Goal: Information Seeking & Learning: Learn about a topic

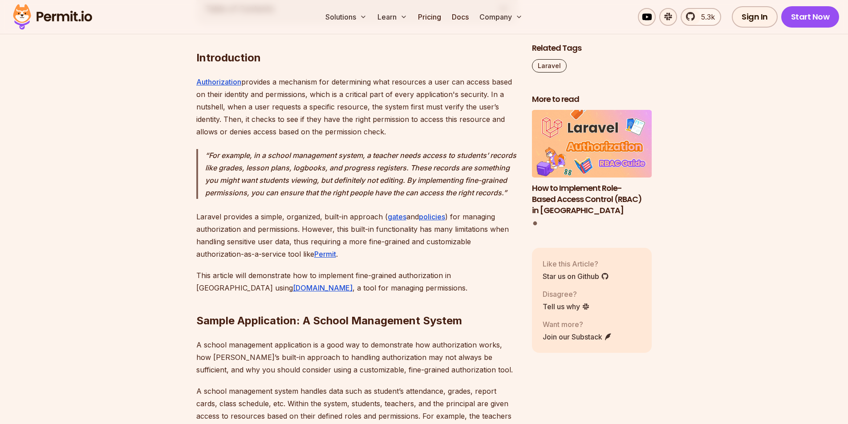
scroll to position [713, 0]
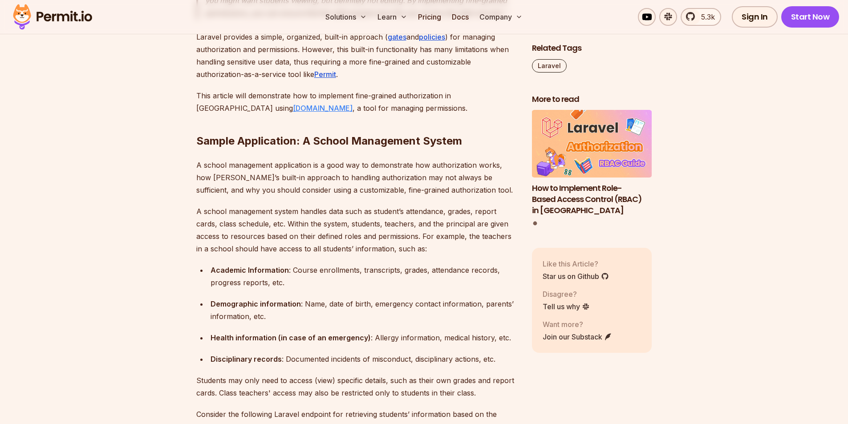
drag, startPoint x: 236, startPoint y: 118, endPoint x: 220, endPoint y: 121, distance: 15.9
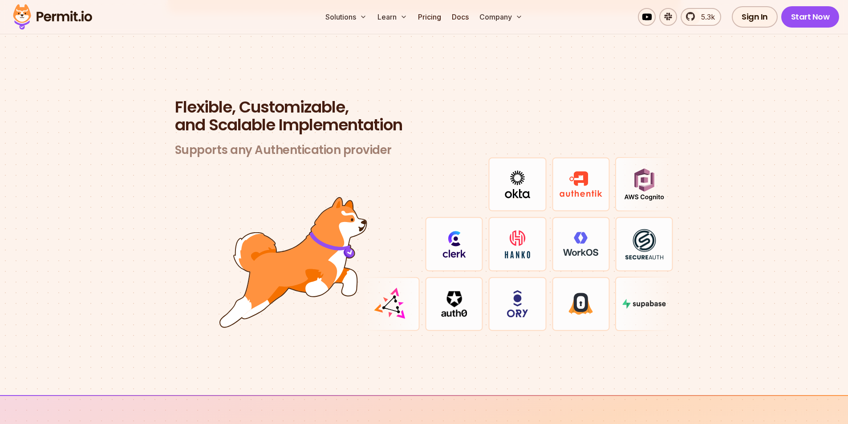
scroll to position [2583, 0]
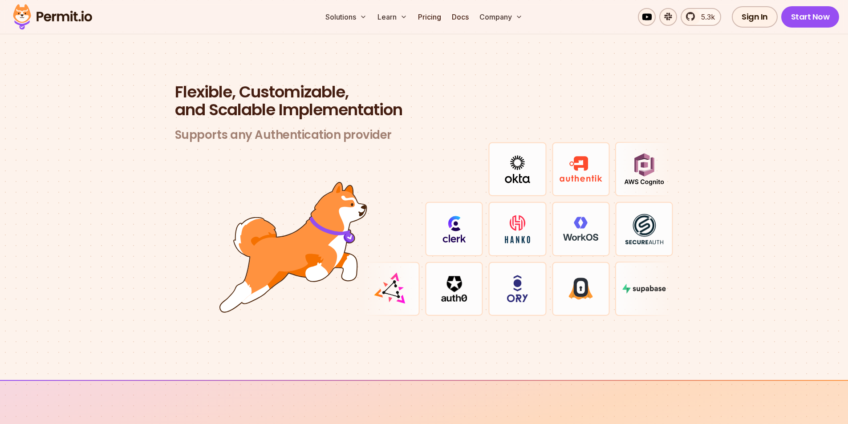
drag, startPoint x: 586, startPoint y: 188, endPoint x: 485, endPoint y: 178, distance: 101.6
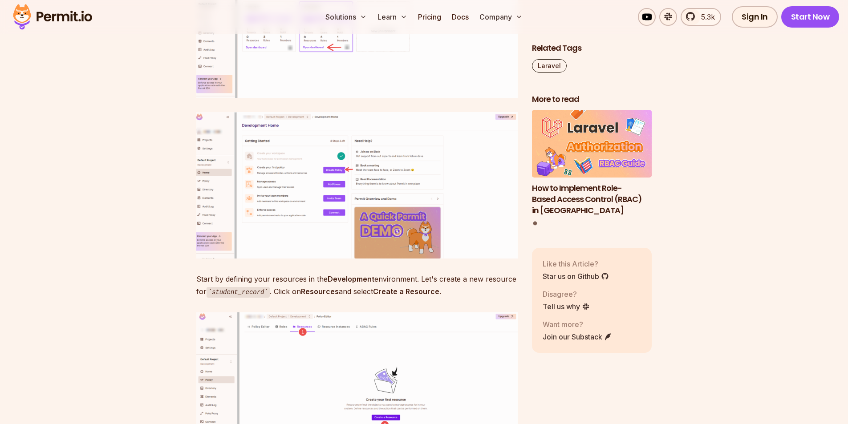
scroll to position [4220, 0]
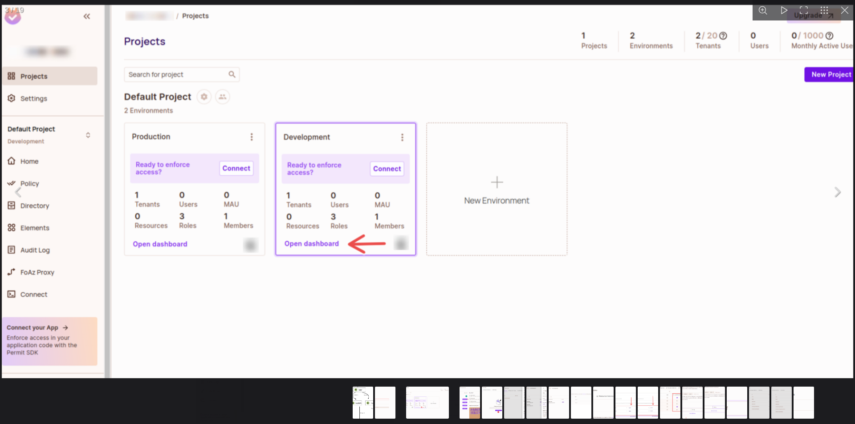
click at [848, 9] on button "You can close this modal content with the ESC key" at bounding box center [845, 10] width 20 height 20
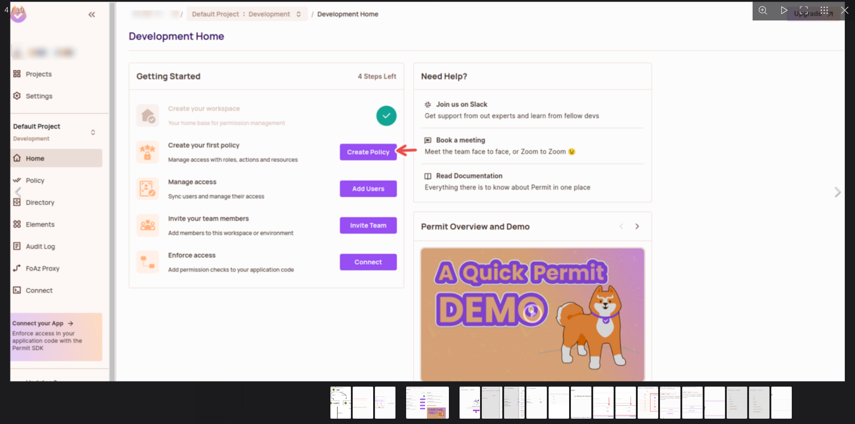
click at [841, 16] on button "You can close this modal content with the ESC key" at bounding box center [845, 10] width 20 height 20
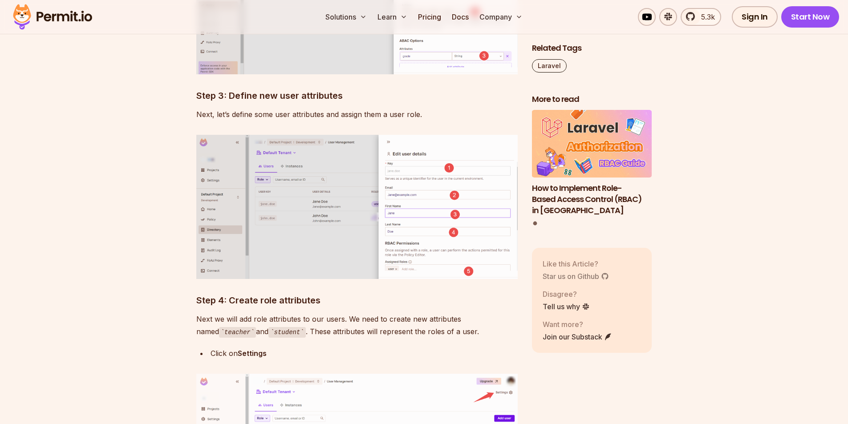
scroll to position [4620, 0]
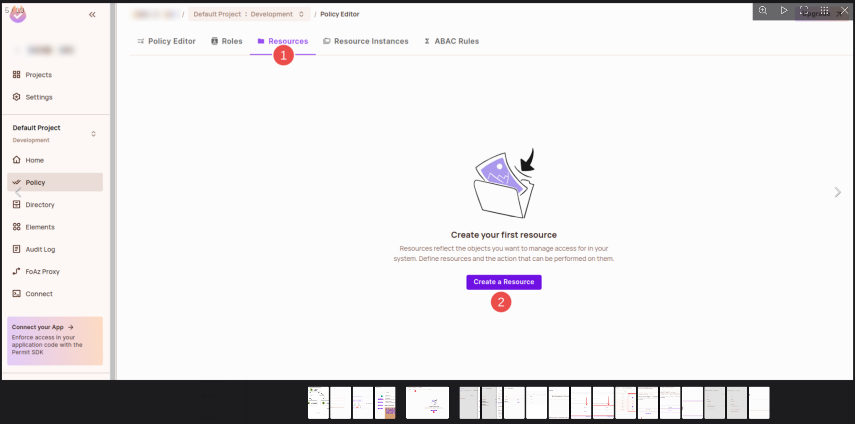
click at [848, 15] on button "You can close this modal content with the ESC key" at bounding box center [845, 10] width 20 height 20
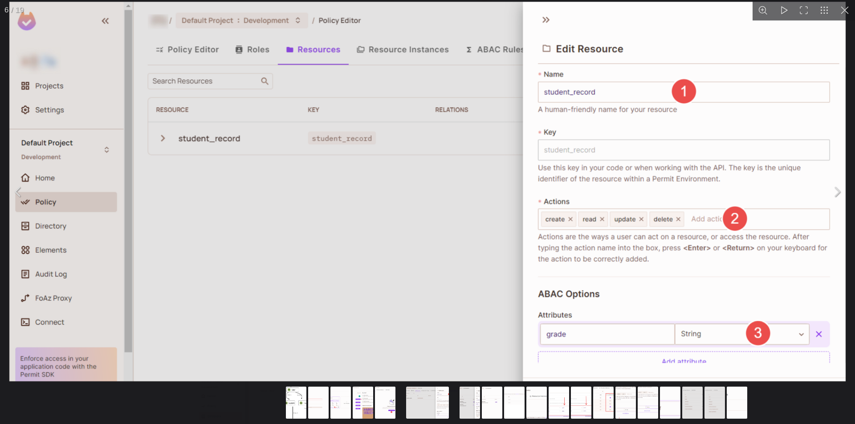
click at [847, 8] on button "You can close this modal content with the ESC key" at bounding box center [845, 10] width 20 height 20
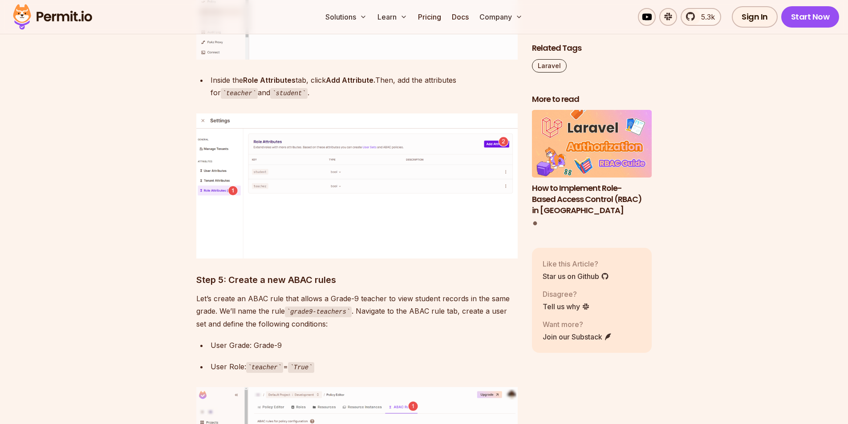
scroll to position [4977, 0]
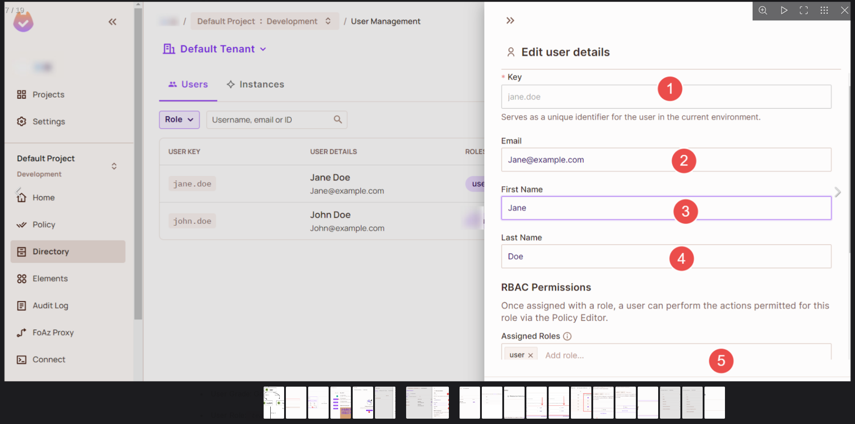
click at [845, 13] on button "You can close this modal content with the ESC key" at bounding box center [845, 10] width 20 height 20
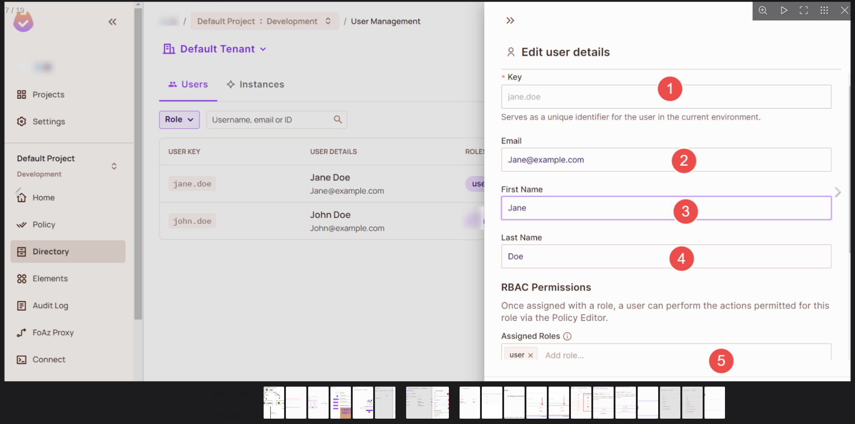
click at [846, 10] on button "You can close this modal content with the ESC key" at bounding box center [845, 10] width 20 height 20
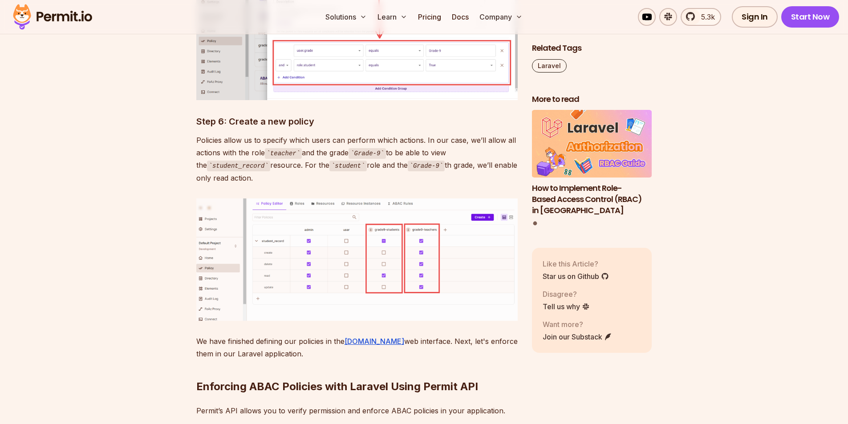
drag, startPoint x: 497, startPoint y: 163, endPoint x: 453, endPoint y: 168, distance: 43.9
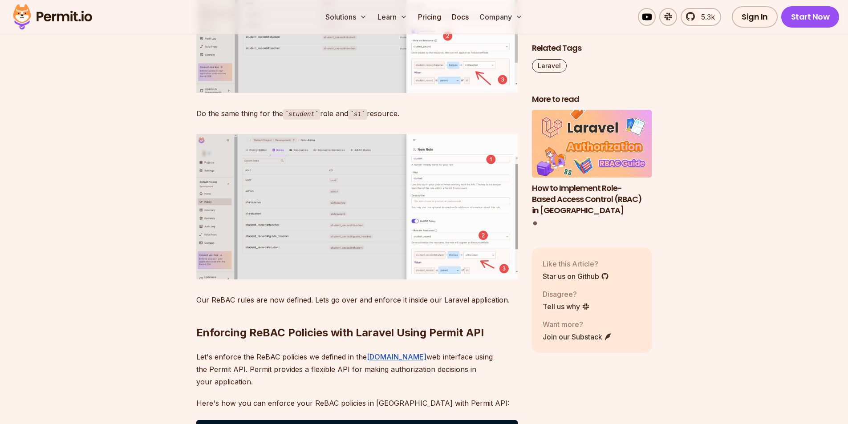
scroll to position [7961, 0]
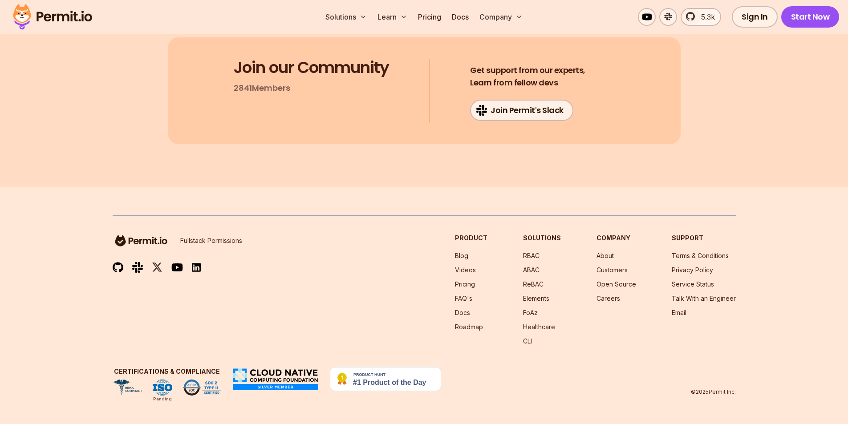
drag, startPoint x: 689, startPoint y: 159, endPoint x: 656, endPoint y: 153, distance: 33.5
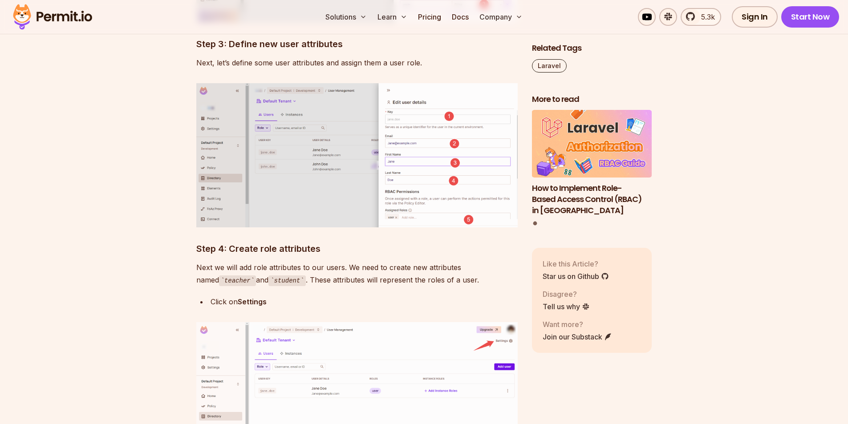
drag, startPoint x: 98, startPoint y: 66, endPoint x: 66, endPoint y: 76, distance: 34.0
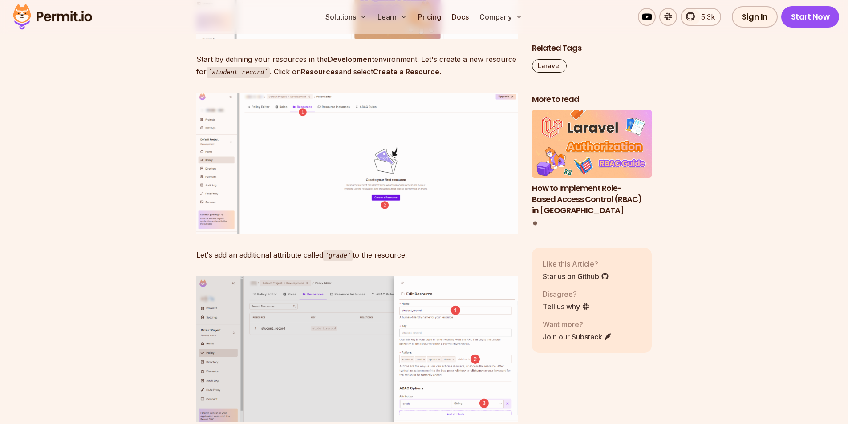
scroll to position [4220, 0]
